Goal: Information Seeking & Learning: Learn about a topic

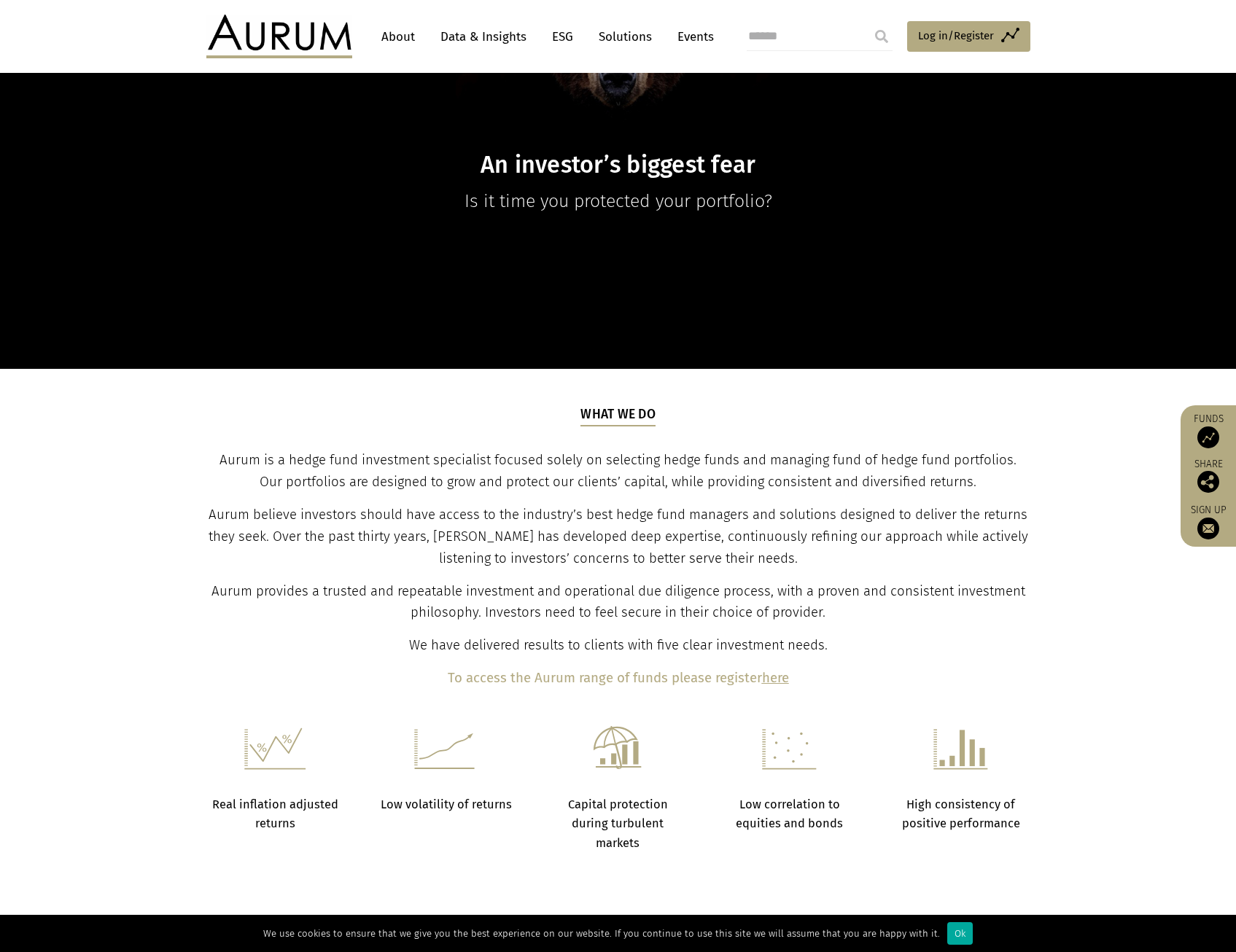
scroll to position [328, 0]
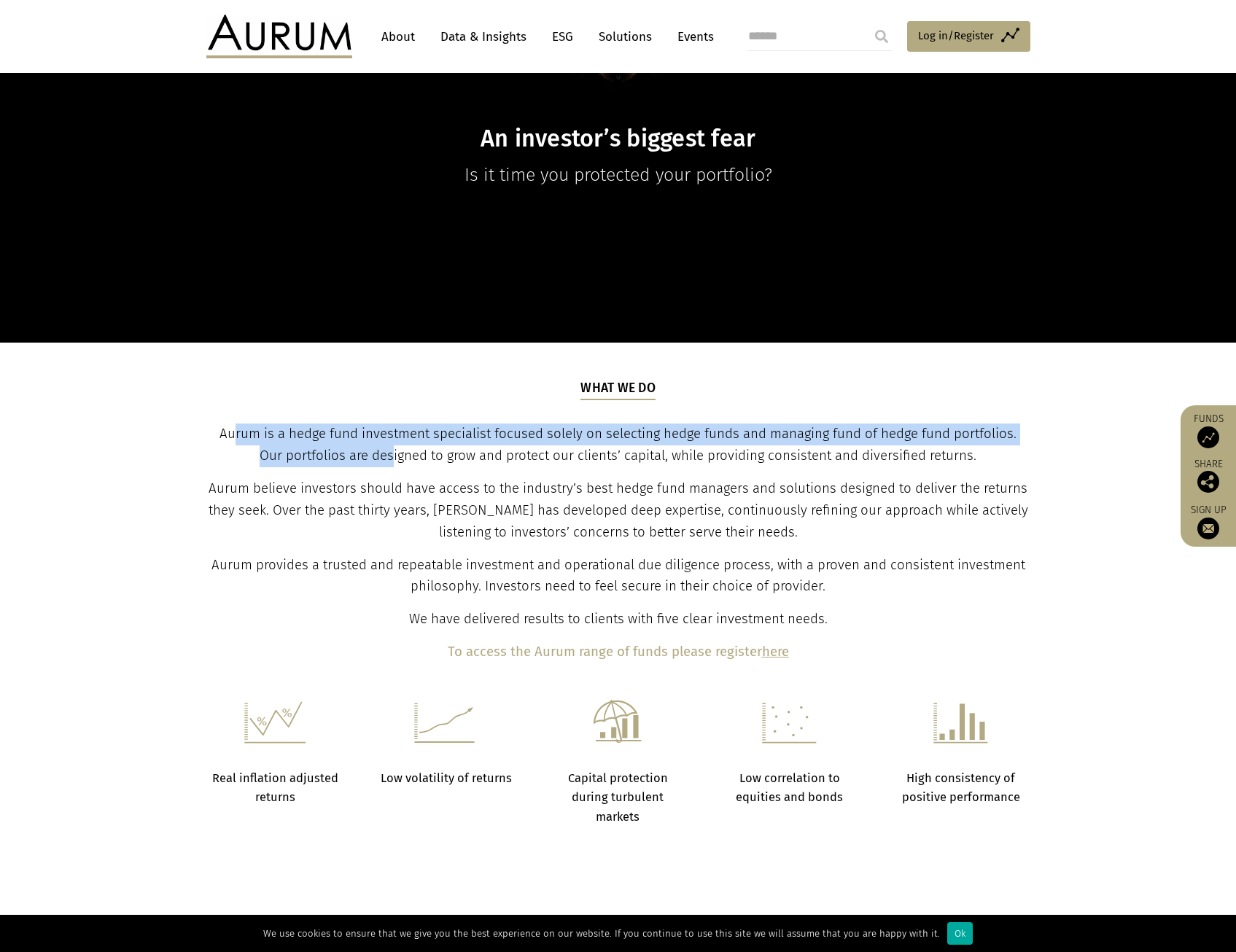
drag, startPoint x: 223, startPoint y: 436, endPoint x: 381, endPoint y: 462, distance: 160.1
click at [381, 462] on span "Aurum is a hedge fund investment specialist focused solely on selecting hedge f…" at bounding box center [617, 445] width 797 height 38
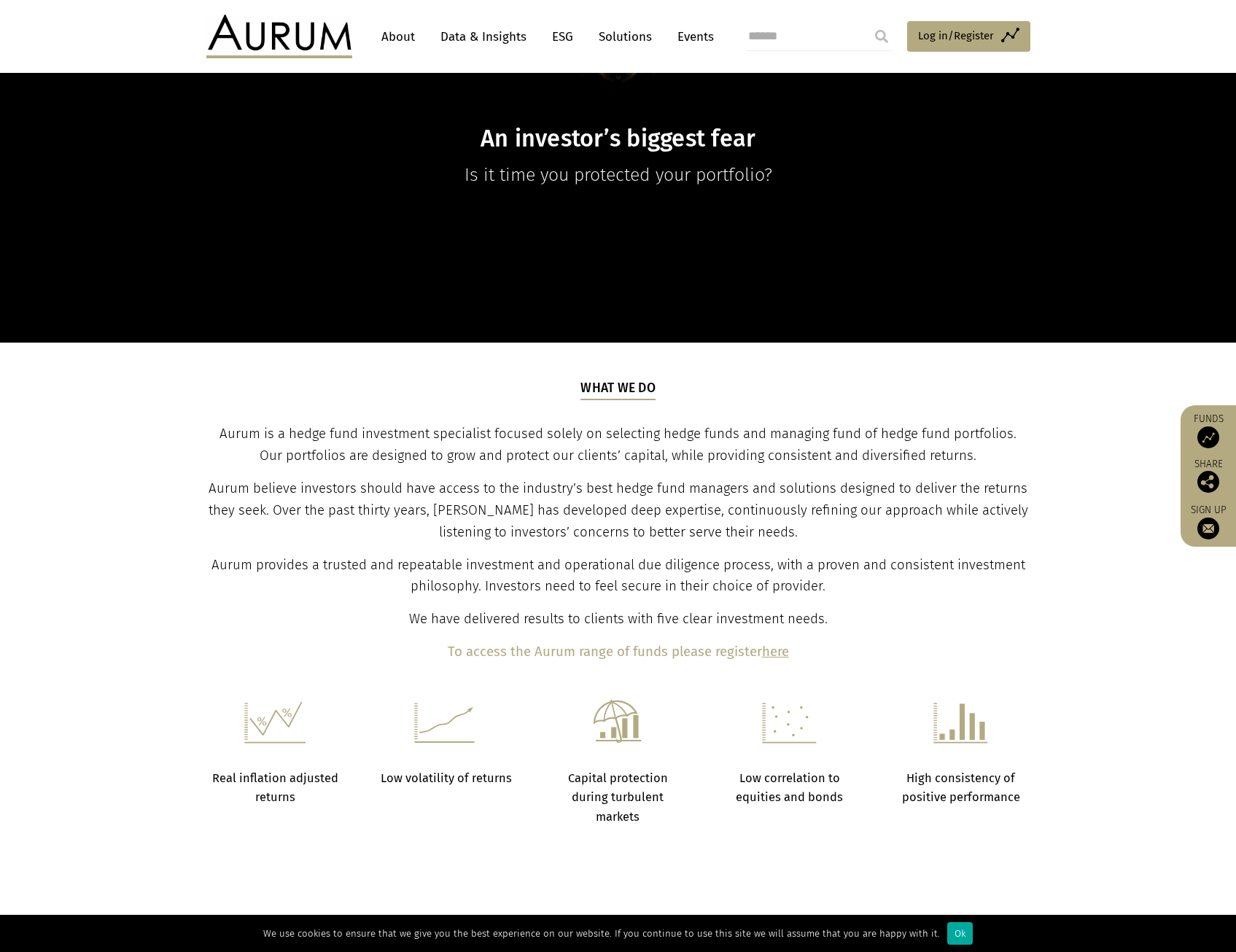
click at [381, 463] on span "Aurum is a hedge fund investment specialist focused solely on selecting hedge f…" at bounding box center [617, 445] width 797 height 38
click at [639, 529] on span "Aurum believe investors should have access to the industry’s best hedge fund ma…" at bounding box center [618, 511] width 820 height 60
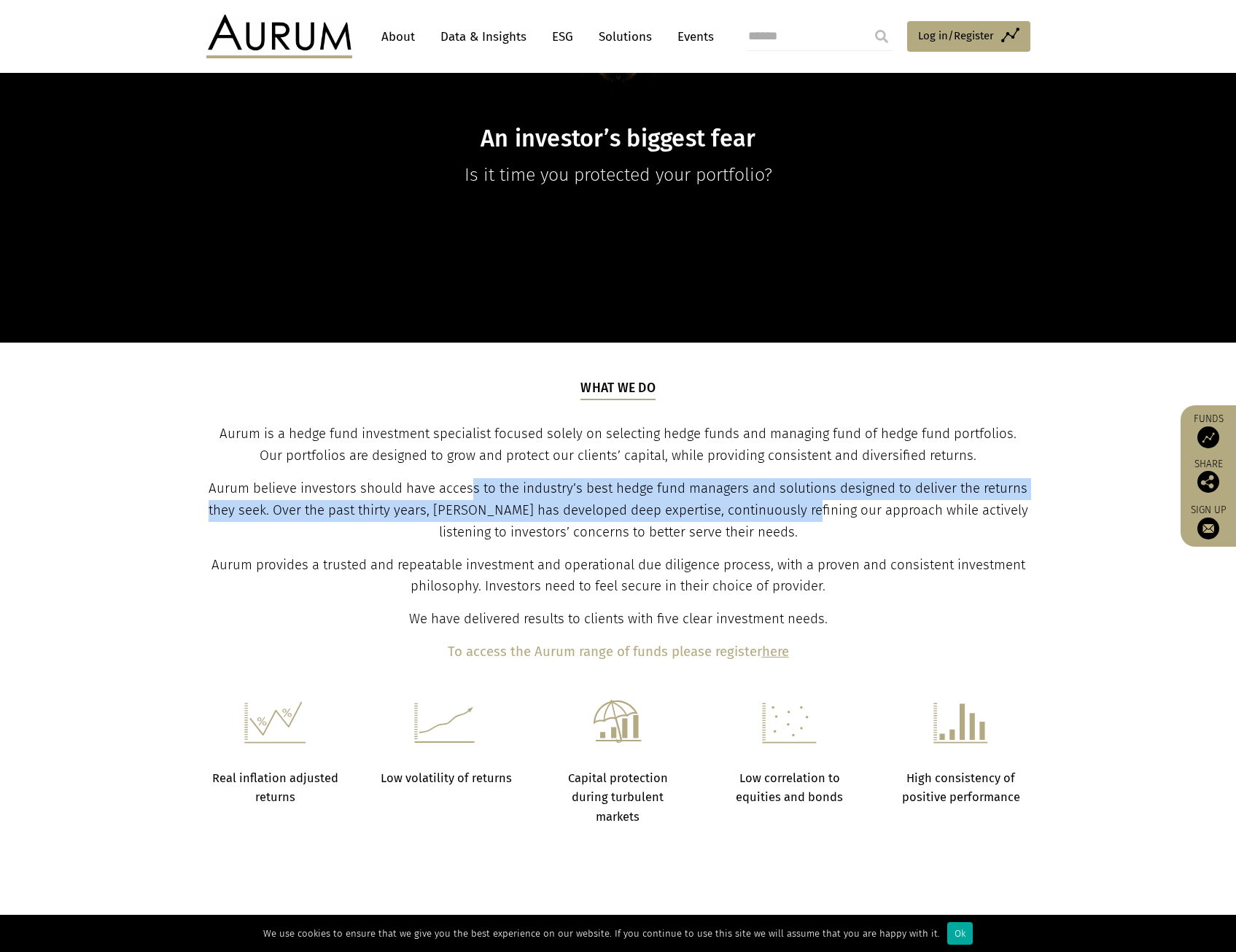
drag, startPoint x: 805, startPoint y: 507, endPoint x: 473, endPoint y: 485, distance: 332.7
click at [473, 485] on span "Aurum believe investors should have access to the industry’s best hedge fund ma…" at bounding box center [618, 511] width 820 height 60
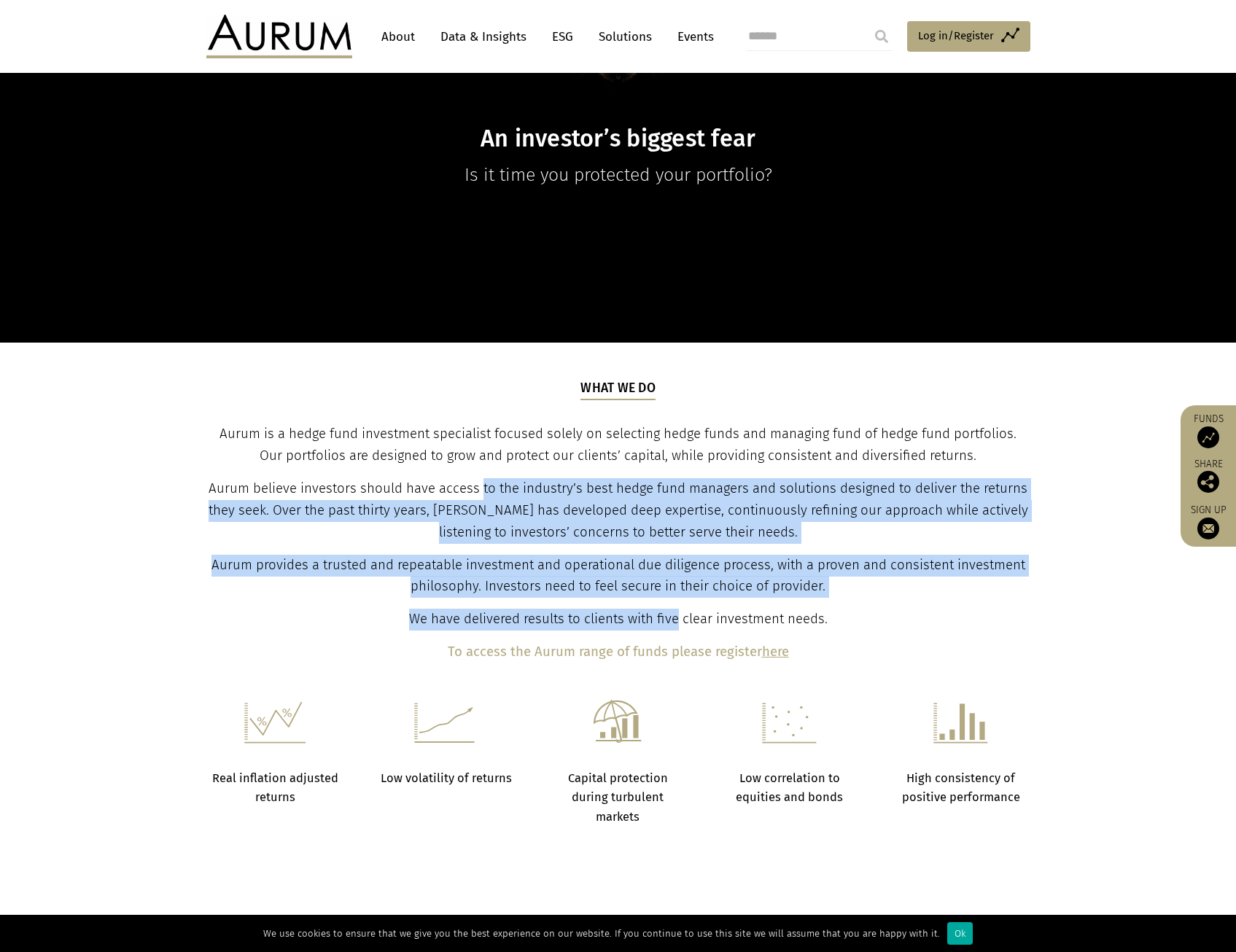
drag, startPoint x: 496, startPoint y: 517, endPoint x: 681, endPoint y: 606, distance: 205.3
click at [681, 606] on div "What we do Aurum is a hedge fund investment specialist focused solely on select…" at bounding box center [617, 521] width 820 height 284
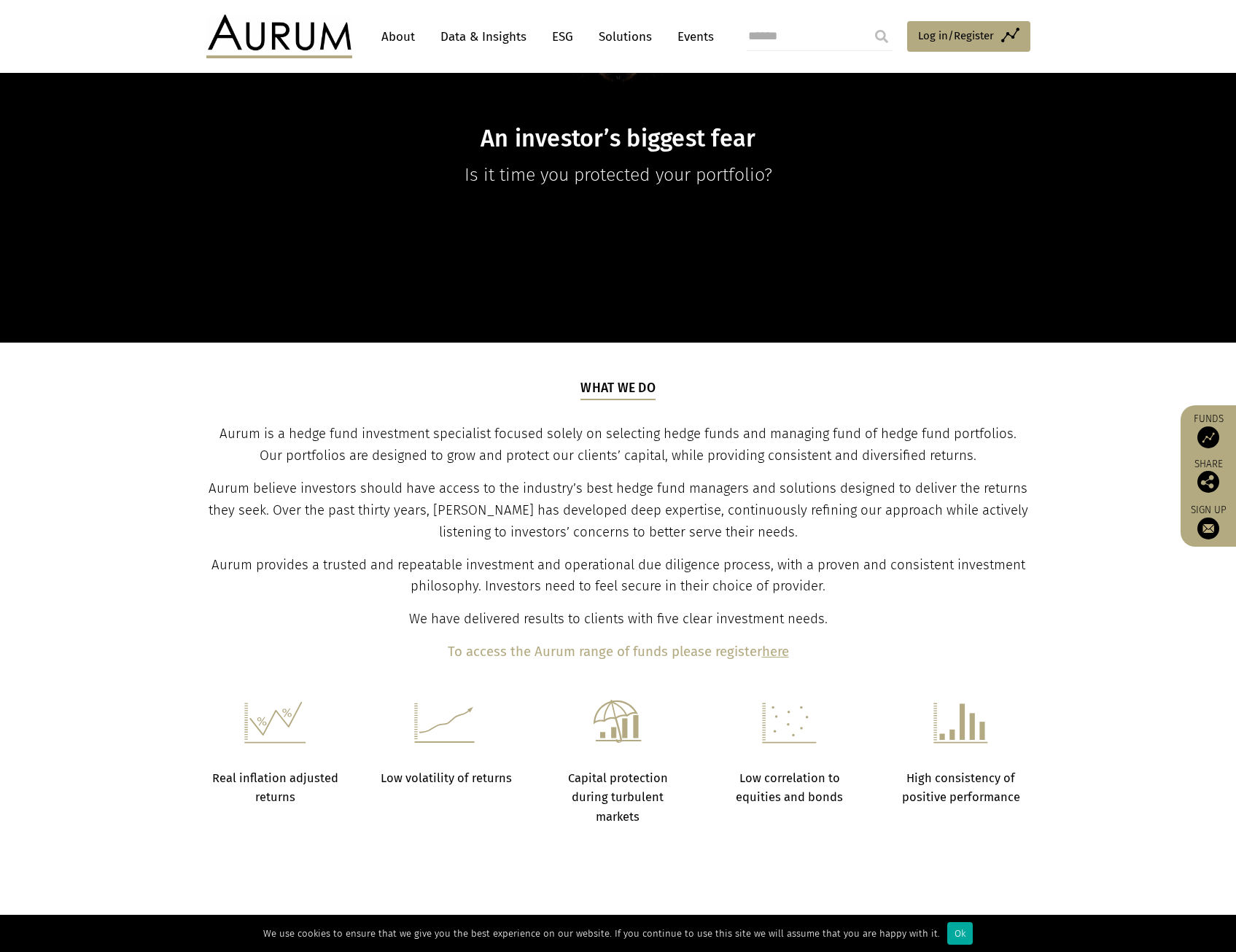
drag, startPoint x: 681, startPoint y: 606, endPoint x: 698, endPoint y: 601, distance: 17.7
click at [698, 601] on div "What we do Aurum is a hedge fund investment specialist focused solely on select…" at bounding box center [617, 521] width 820 height 284
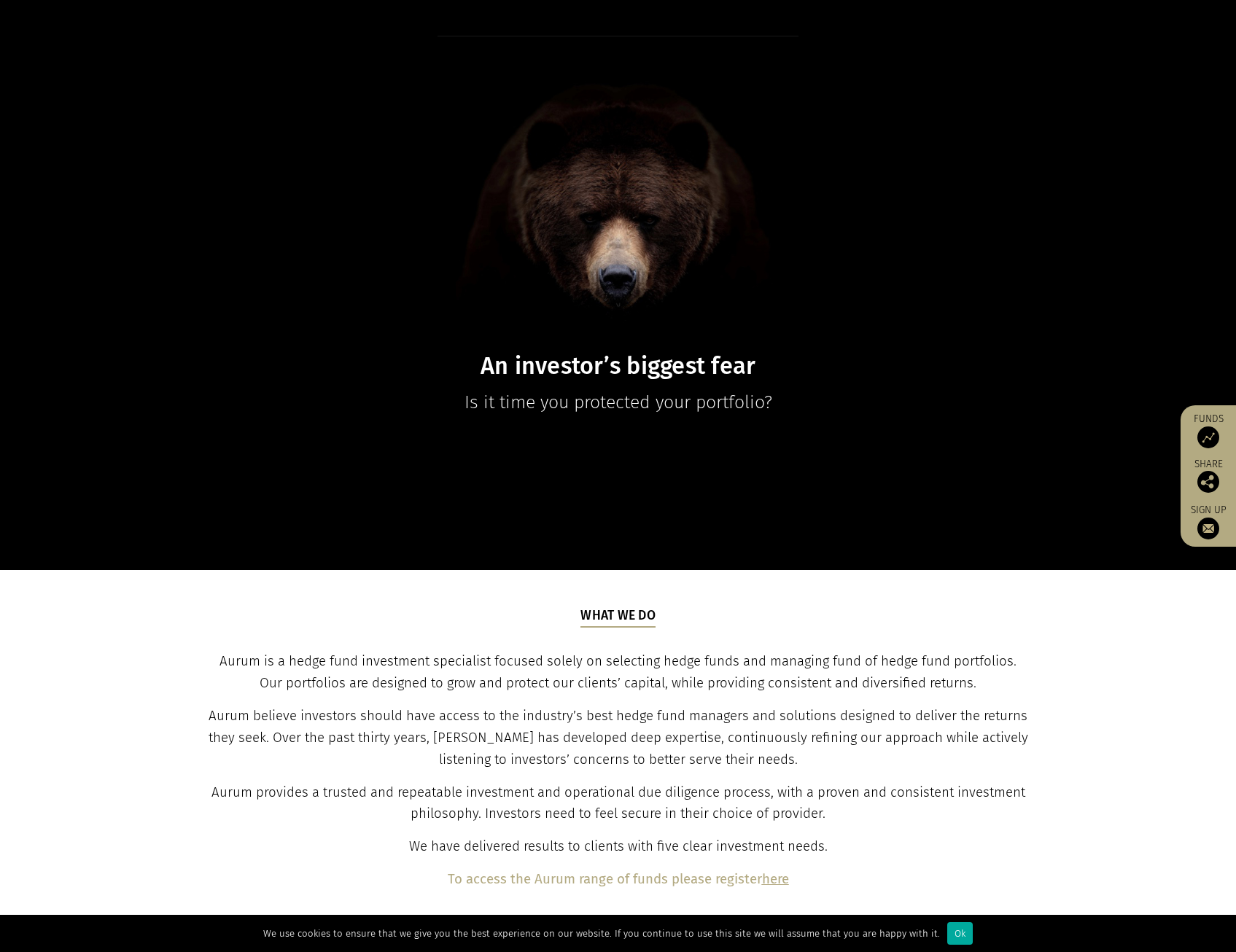
scroll to position [0, 0]
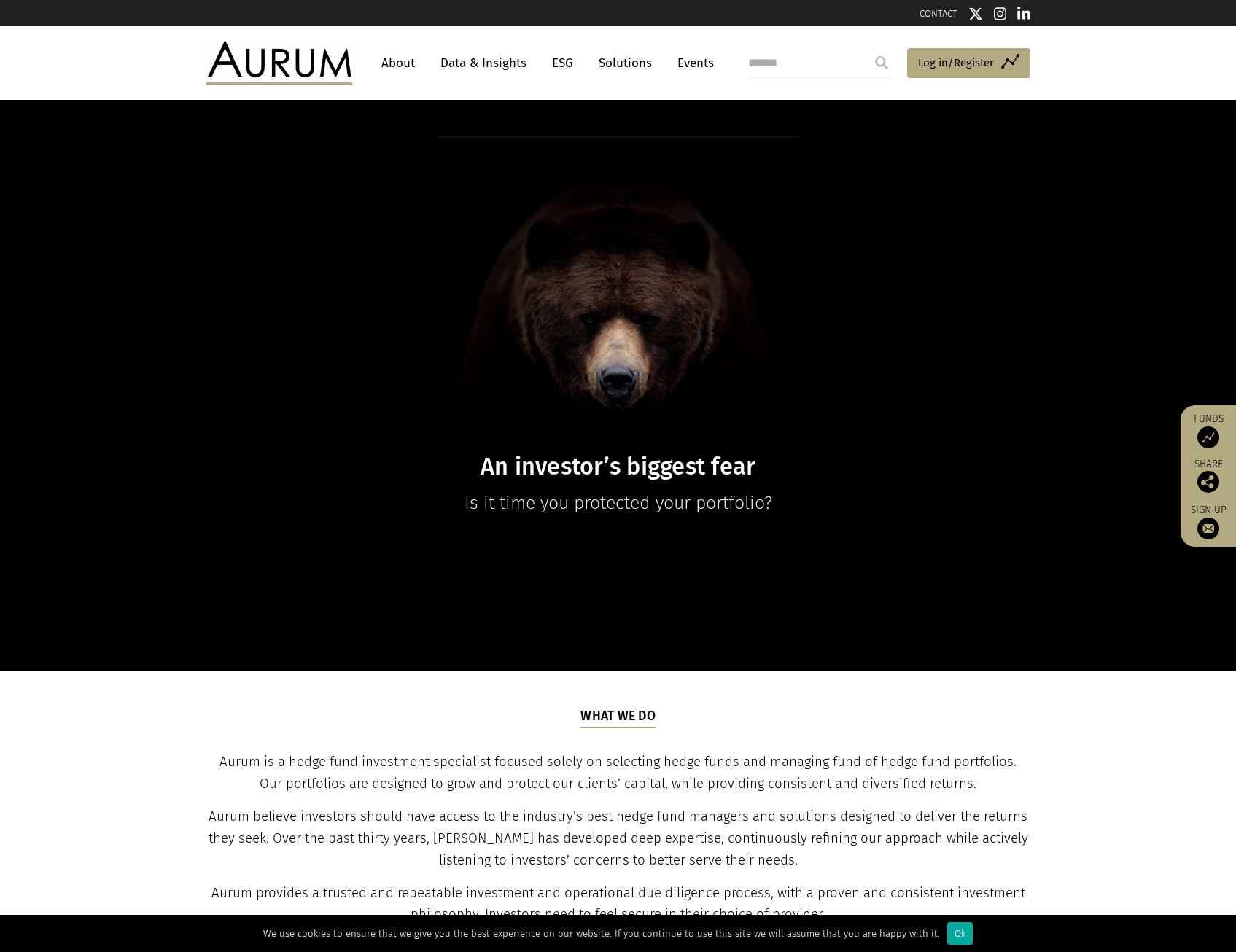
click at [1095, 77] on header "About Data & Insights ESG Solutions Events Access Funds Log in/Register Sign ou…" at bounding box center [618, 63] width 1236 height 73
